Goal: Task Accomplishment & Management: Manage account settings

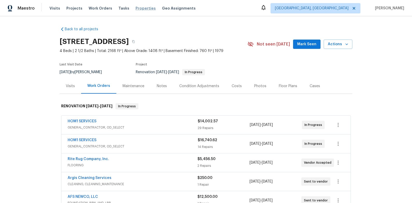
click at [136, 7] on span "Properties" at bounding box center [146, 8] width 20 height 5
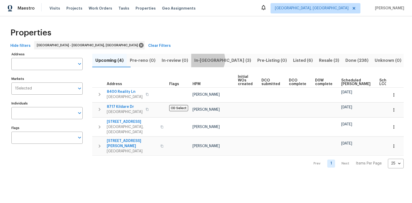
click at [217, 60] on span "In-[GEOGRAPHIC_DATA] (3)" at bounding box center [222, 60] width 57 height 7
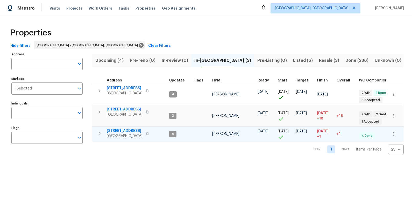
click at [120, 131] on span "[STREET_ADDRESS]" at bounding box center [125, 131] width 36 height 5
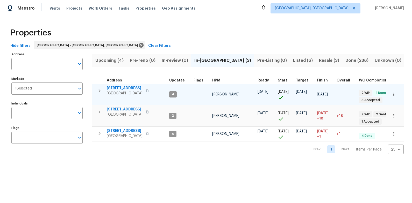
click at [124, 88] on span "[STREET_ADDRESS]" at bounding box center [125, 88] width 36 height 5
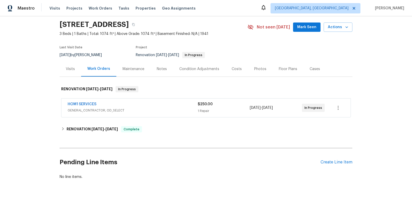
scroll to position [19, 0]
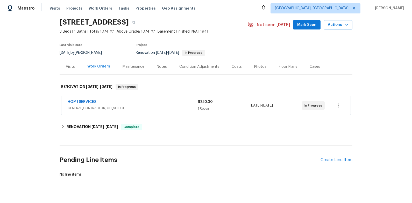
click at [170, 103] on div "HOM1 SERVICES" at bounding box center [133, 103] width 130 height 6
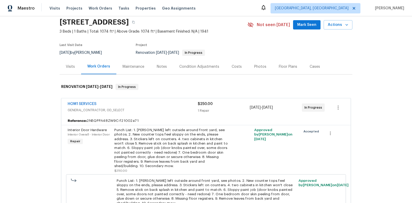
scroll to position [27, 0]
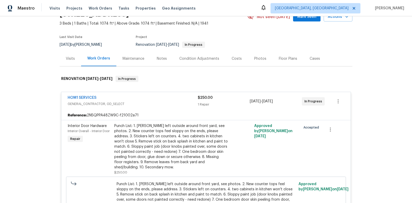
click at [171, 102] on span "GENERAL_CONTRACTOR, OD_SELECT" at bounding box center [133, 104] width 130 height 5
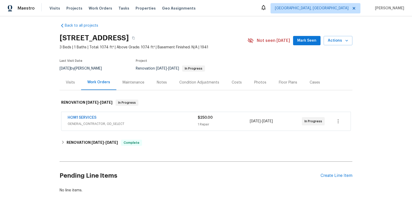
scroll to position [0, 0]
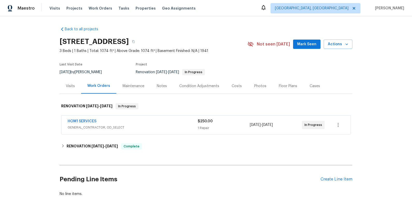
click at [162, 86] on div "Notes" at bounding box center [162, 86] width 10 height 5
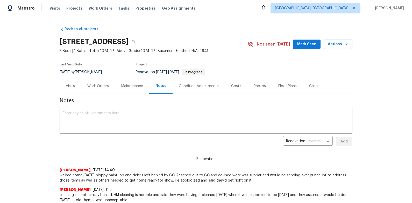
click at [107, 86] on div "Work Orders" at bounding box center [98, 86] width 22 height 5
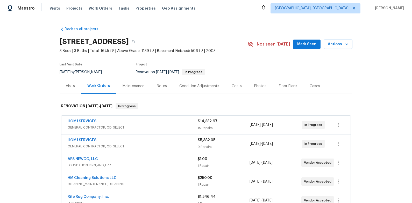
scroll to position [9, 0]
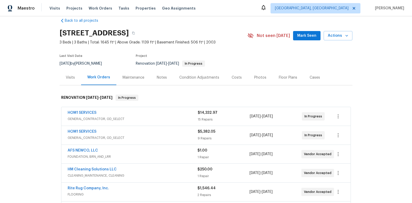
click at [181, 115] on div "HOM1 SERVICES" at bounding box center [133, 113] width 130 height 6
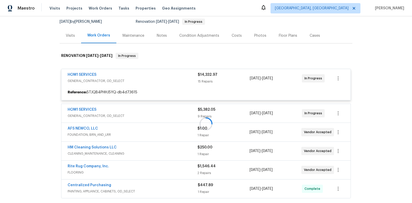
scroll to position [52, 0]
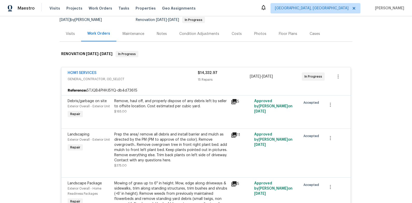
click at [174, 70] on div "HOM1 SERVICES GENERAL_CONTRACTOR, OD_SELECT $14,332.97 15 Repairs 9/25/2025 - 1…" at bounding box center [205, 76] width 289 height 19
click at [174, 74] on div "HOM1 SERVICES" at bounding box center [133, 73] width 130 height 6
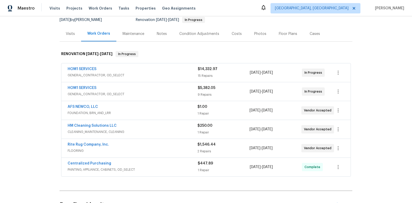
click at [173, 89] on div "HOM1 SERVICES" at bounding box center [133, 89] width 130 height 6
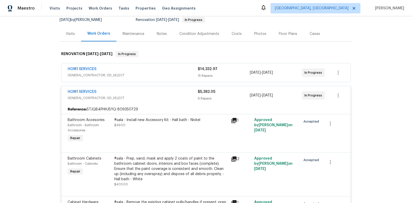
click at [171, 93] on div "HOM1 SERVICES" at bounding box center [133, 92] width 130 height 6
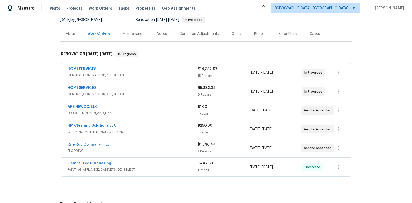
click at [162, 75] on span "GENERAL_CONTRACTOR, OD_SELECT" at bounding box center [133, 75] width 130 height 5
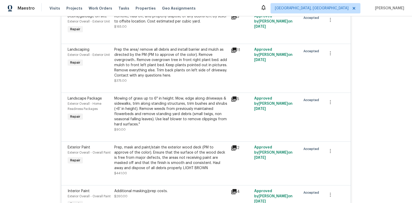
scroll to position [79, 0]
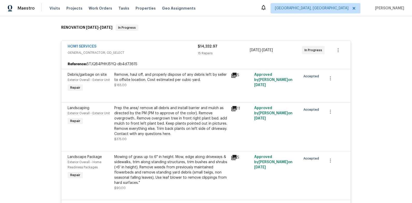
click at [155, 51] on span "GENERAL_CONTRACTOR, OD_SELECT" at bounding box center [133, 52] width 130 height 5
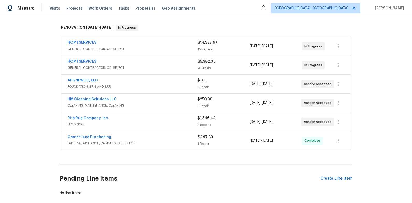
click at [95, 120] on span "Rite Rug Company, Inc." at bounding box center [88, 118] width 41 height 5
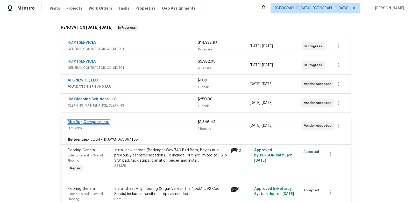
click at [95, 123] on link "Rite Rug Company, Inc." at bounding box center [88, 122] width 41 height 4
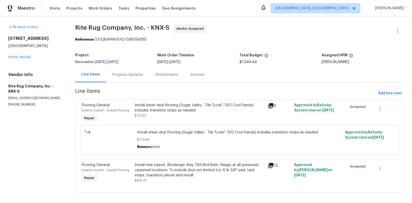
click at [122, 76] on div "Progress Updates" at bounding box center [127, 74] width 31 height 5
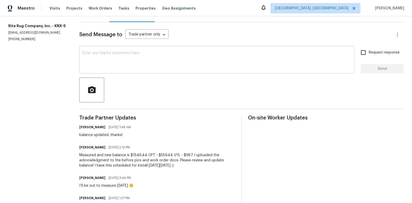
scroll to position [12, 0]
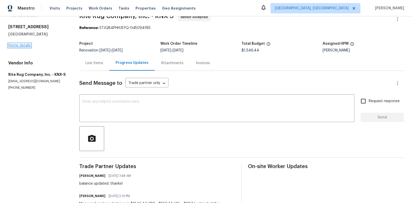
click at [17, 47] on link "Home details" at bounding box center [19, 46] width 23 height 4
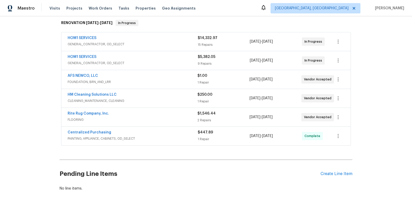
scroll to position [86, 0]
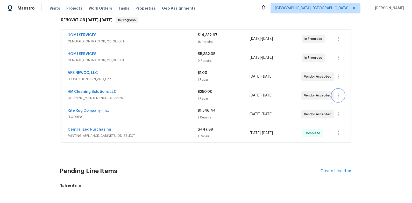
click at [337, 99] on button "button" at bounding box center [338, 95] width 12 height 12
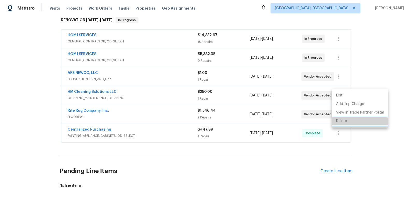
click at [347, 123] on li "Delete" at bounding box center [360, 121] width 56 height 9
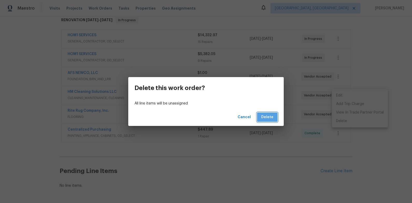
click at [267, 115] on span "Delete" at bounding box center [267, 117] width 12 height 6
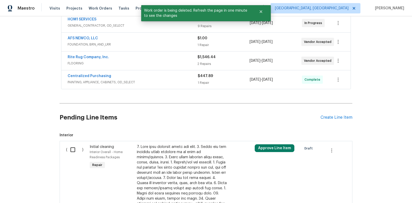
scroll to position [124, 0]
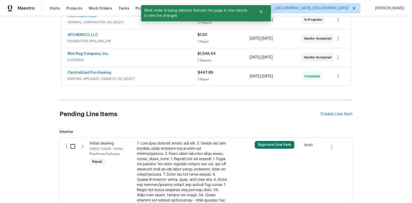
click at [72, 143] on input "checkbox" at bounding box center [74, 146] width 15 height 11
checkbox input "true"
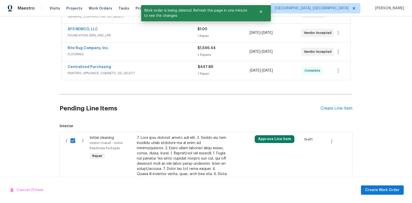
scroll to position [133, 0]
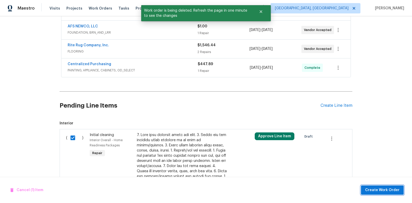
click at [377, 188] on span "Create Work Order" at bounding box center [382, 190] width 34 height 6
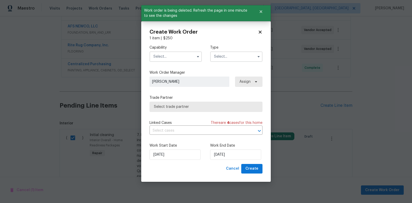
click at [174, 53] on input "text" at bounding box center [176, 57] width 52 height 10
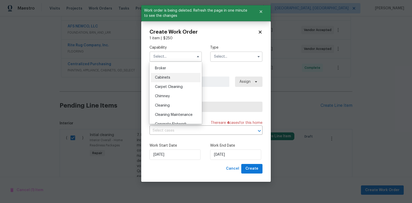
scroll to position [38, 0]
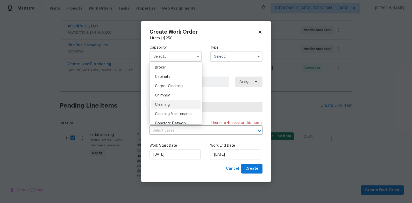
click at [184, 103] on div "Cleaning" at bounding box center [176, 104] width 50 height 9
type input "Cleaning"
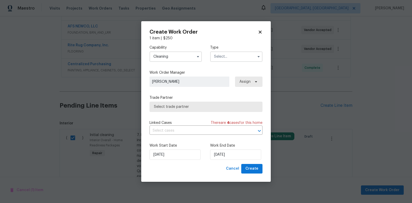
click at [233, 55] on input "text" at bounding box center [236, 57] width 52 height 10
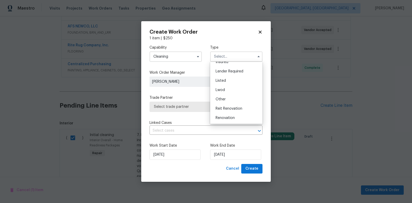
scroll to position [42, 0]
click at [236, 112] on div "Renovation" at bounding box center [236, 109] width 50 height 9
type input "Renovation"
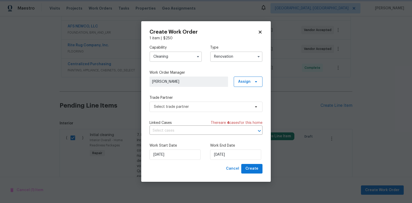
scroll to position [0, 0]
click at [212, 111] on span "Select trade partner" at bounding box center [206, 107] width 113 height 10
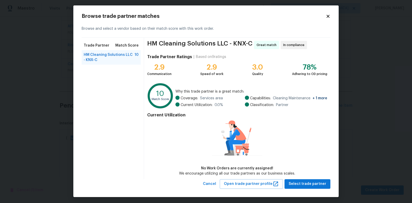
scroll to position [4, 0]
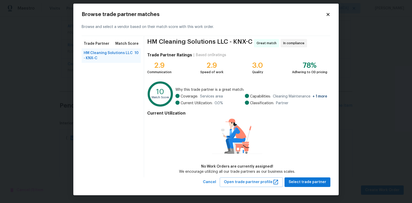
click at [112, 80] on div "Trade Partner Match Score HM Cleaning Solutions LLC - KNX-C 10" at bounding box center [113, 107] width 62 height 142
click at [329, 13] on icon at bounding box center [328, 14] width 5 height 5
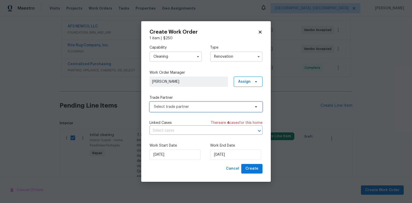
scroll to position [0, 0]
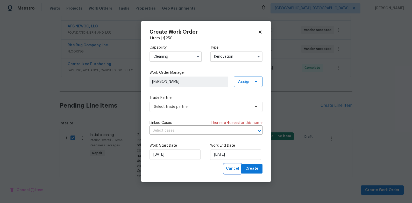
click at [236, 171] on span "Cancel" at bounding box center [232, 169] width 13 height 6
checkbox input "false"
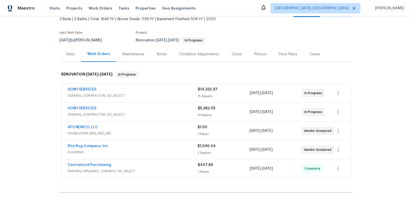
scroll to position [32, 0]
click at [161, 54] on div "Notes" at bounding box center [162, 54] width 10 height 5
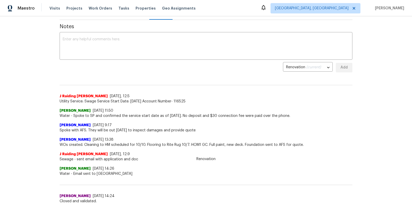
scroll to position [77, 0]
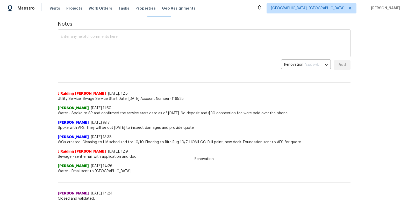
click at [163, 53] on div "x ​" at bounding box center [204, 44] width 293 height 26
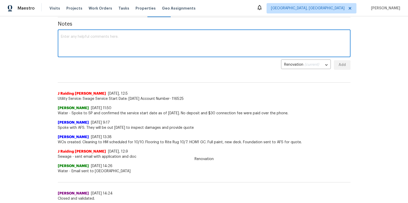
type textarea "F"
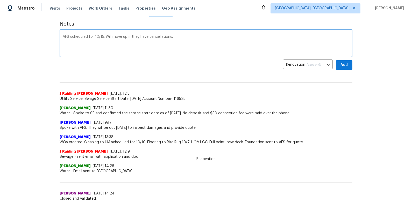
type textarea "AFS scheduled for 10/15. Will move up if they have cancellations."
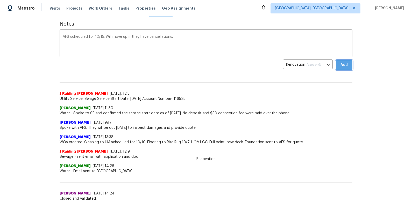
click at [344, 67] on span "Add" at bounding box center [344, 65] width 8 height 6
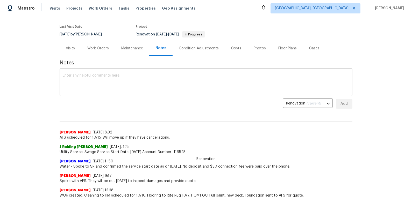
scroll to position [38, 0]
click at [105, 49] on div "Work Orders" at bounding box center [98, 48] width 22 height 5
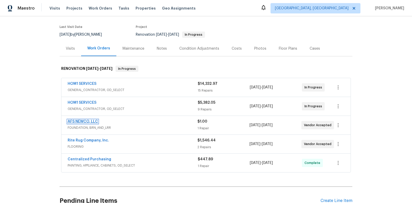
click at [86, 123] on link "AFS NEWCO, LLC" at bounding box center [83, 122] width 30 height 4
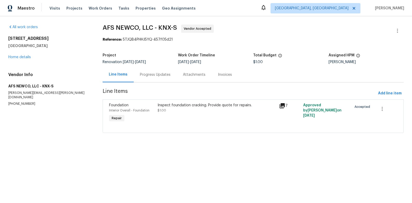
click at [166, 114] on div "Inspect foundation cracking. Provide quote for repairs. $1.00" at bounding box center [216, 113] width 121 height 24
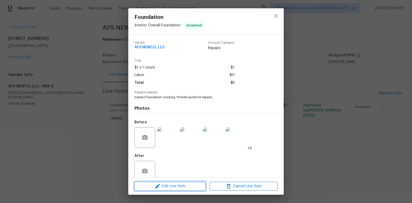
click at [178, 186] on span "Edit Line Item" at bounding box center [170, 186] width 68 height 6
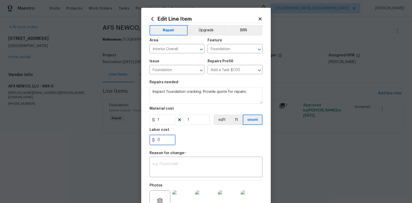
click at [167, 138] on input "0" at bounding box center [163, 140] width 26 height 10
paste input "8320.15"
type input "8320.15"
click at [165, 123] on input "1" at bounding box center [163, 120] width 26 height 10
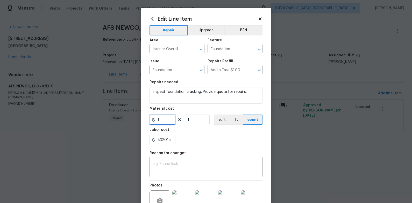
click at [165, 123] on input "1" at bounding box center [163, 120] width 26 height 10
click at [165, 137] on input "8320.15" at bounding box center [163, 140] width 26 height 10
type input "0"
click at [163, 120] on input "1" at bounding box center [163, 120] width 26 height 10
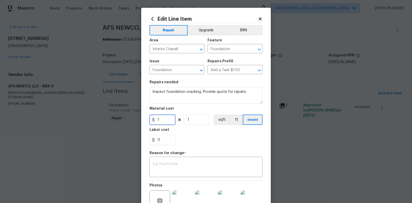
click at [163, 120] on input "1" at bounding box center [163, 120] width 26 height 10
paste input "text"
click at [169, 121] on input "0" at bounding box center [163, 120] width 26 height 10
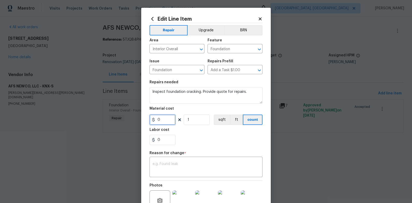
paste input "text"
type input "8320.15"
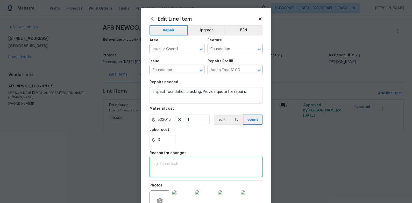
click at [203, 172] on textarea at bounding box center [206, 167] width 107 height 11
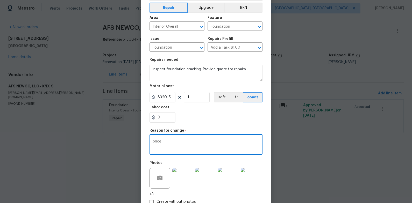
scroll to position [57, 0]
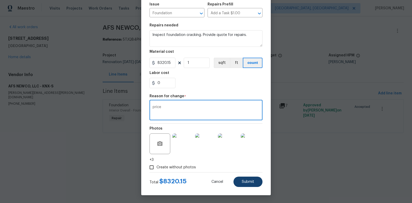
type textarea "price"
click at [250, 183] on span "Submit" at bounding box center [248, 182] width 12 height 4
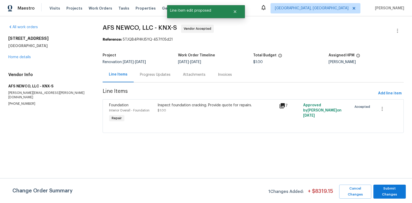
scroll to position [0, 0]
click at [397, 194] on span "Submit Changes" at bounding box center [389, 192] width 27 height 12
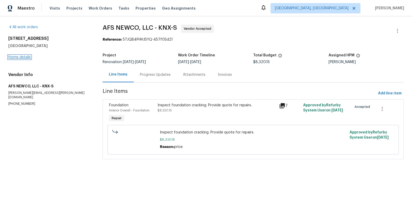
click at [25, 58] on link "Home details" at bounding box center [19, 57] width 23 height 4
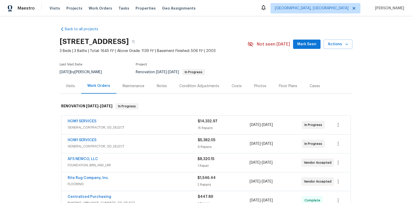
click at [40, 85] on div "Back to all projects 7517 Barnbrook Ln, Knoxville, TN 37918 3 Beds | 3 Baths | …" at bounding box center [206, 109] width 412 height 187
